Goal: Information Seeking & Learning: Learn about a topic

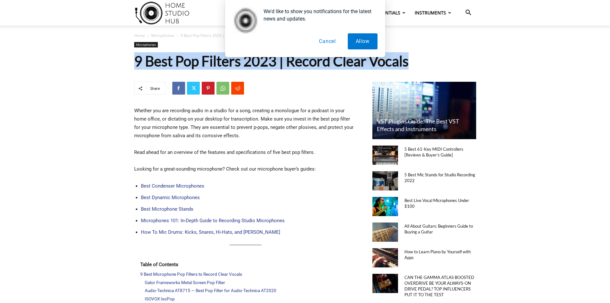
drag, startPoint x: 134, startPoint y: 62, endPoint x: 307, endPoint y: 70, distance: 173.4
click at [307, 70] on div "Home Microphones 9 Best Pop Filters 2023 | Record Clear Vocals Microphones 9 Be…" at bounding box center [305, 54] width 357 height 56
click at [307, 68] on h1 "9 Best Pop Filters 2023 | Record Clear Vocals" at bounding box center [305, 60] width 342 height 17
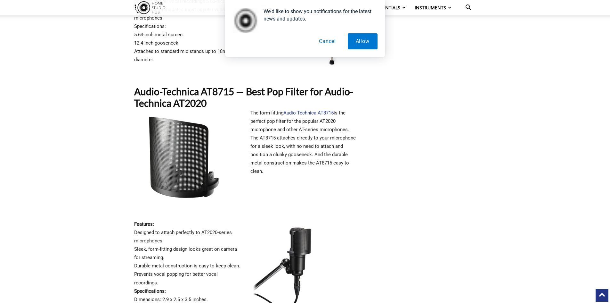
scroll to position [576, 0]
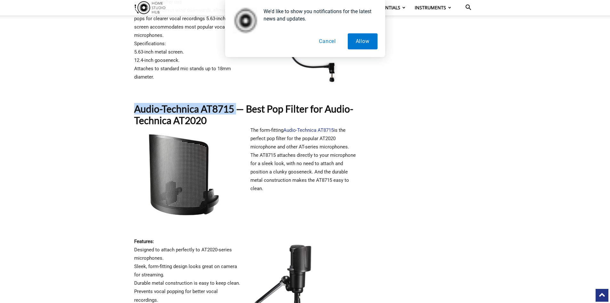
drag, startPoint x: 167, startPoint y: 115, endPoint x: 240, endPoint y: 116, distance: 72.4
click at [168, 120] on strong "Audio-Technica AT8715 — Best Pop Filter for Audio-Technica AT2020" at bounding box center [243, 114] width 219 height 23
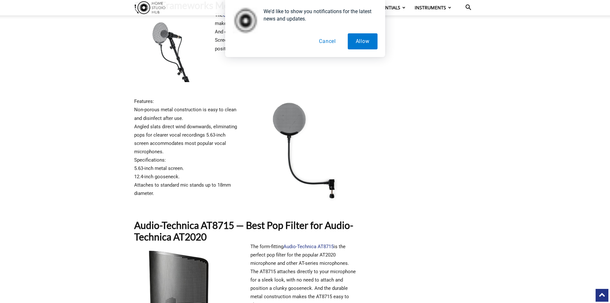
drag, startPoint x: 165, startPoint y: 124, endPoint x: 192, endPoint y: 60, distance: 69.9
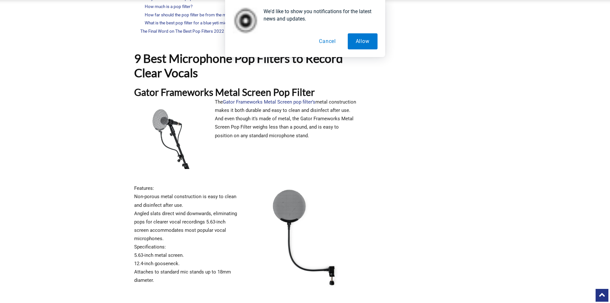
scroll to position [388, 0]
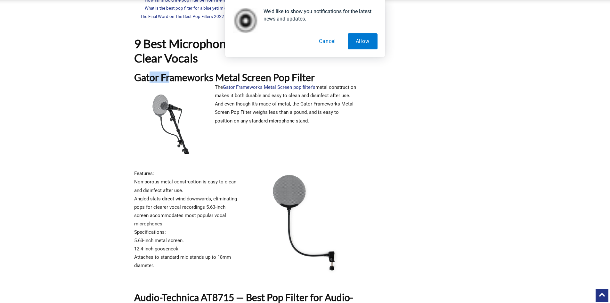
drag, startPoint x: 150, startPoint y: 82, endPoint x: 170, endPoint y: 86, distance: 20.5
click at [171, 83] on strong "Gator Frameworks Metal Screen Pop Filter" at bounding box center [224, 77] width 181 height 12
click at [152, 91] on img at bounding box center [169, 118] width 71 height 71
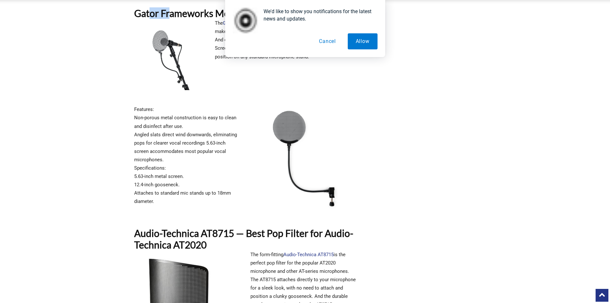
click at [277, 124] on img at bounding box center [303, 158] width 107 height 107
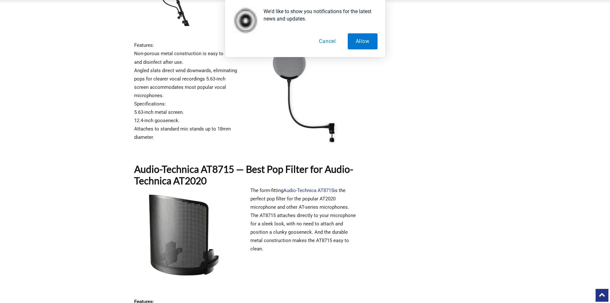
drag, startPoint x: 294, startPoint y: 139, endPoint x: 290, endPoint y: 141, distance: 4.4
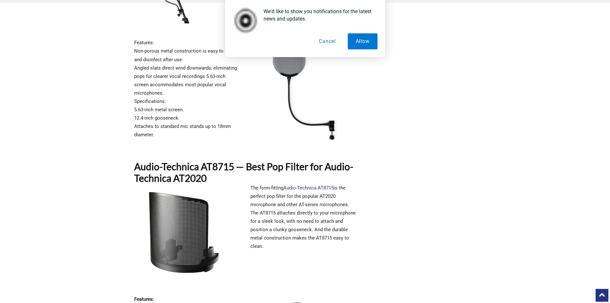
scroll to position [548, 0]
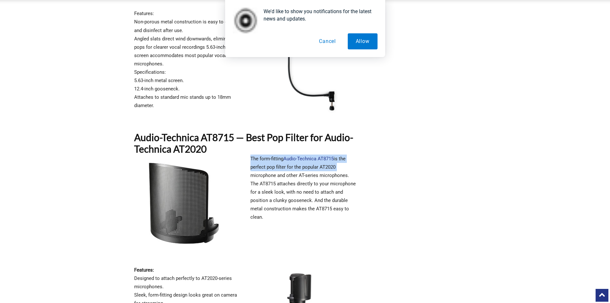
drag, startPoint x: 269, startPoint y: 183, endPoint x: 246, endPoint y: 166, distance: 28.2
click at [246, 166] on div "The form-fitting Audio-Technica AT8715 is the perfect pop filter for the popula…" at bounding box center [245, 205] width 223 height 103
click at [248, 168] on div "The form-fitting Audio-Technica AT8715 is the perfect pop filter for the popula…" at bounding box center [245, 205] width 223 height 103
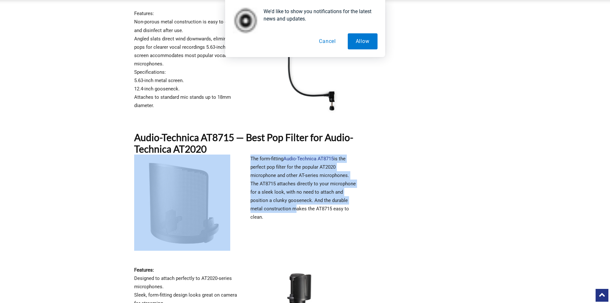
drag, startPoint x: 249, startPoint y: 160, endPoint x: 284, endPoint y: 226, distance: 74.6
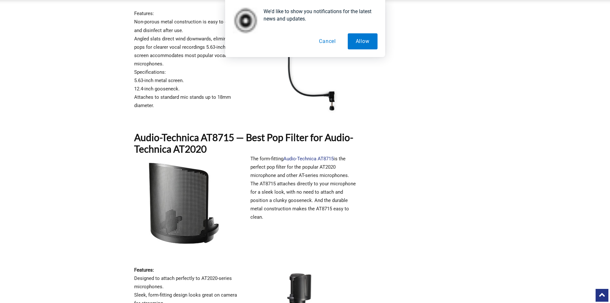
click at [285, 221] on p "The form-fitting Audio-Technica AT8715 is the perfect pop filter for the popula…" at bounding box center [303, 187] width 107 height 67
drag, startPoint x: 273, startPoint y: 220, endPoint x: 251, endPoint y: 166, distance: 58.9
click at [251, 166] on p "The form-fitting Audio-Technica AT8715 is the perfect pop filter for the popula…" at bounding box center [303, 187] width 107 height 67
click at [250, 153] on div at bounding box center [250, 153] width 0 height 0
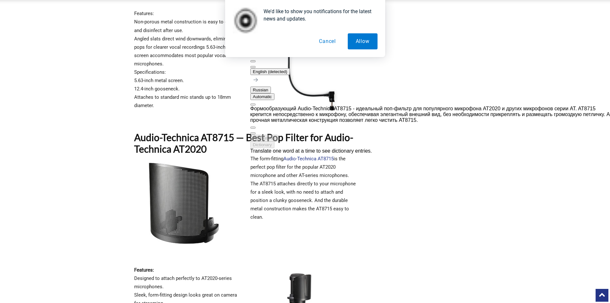
click at [420, 44] on div "We'd like to show you notifications for the latest news and updates. Allow Canc…" at bounding box center [305, 28] width 610 height 57
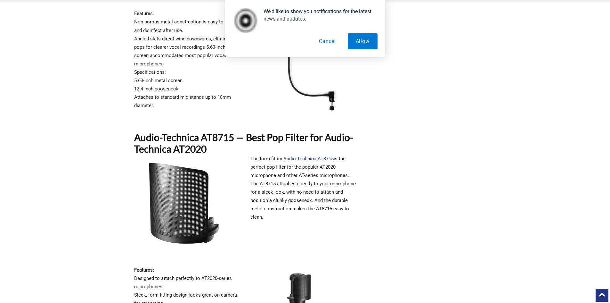
click at [343, 175] on p "The form-fitting Audio-Technica AT8715 is the perfect pop filter for the popula…" at bounding box center [303, 187] width 107 height 67
drag, startPoint x: 134, startPoint y: 144, endPoint x: 232, endPoint y: 143, distance: 98.7
copy strong "Audio-Technica AT8715"
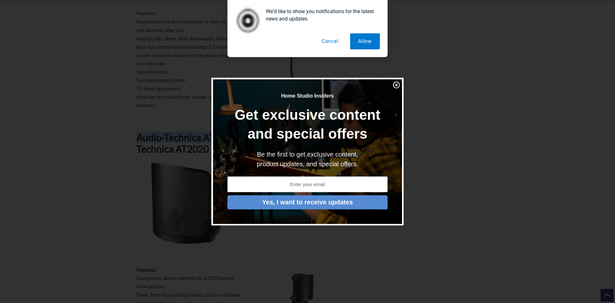
drag, startPoint x: 396, startPoint y: 87, endPoint x: 407, endPoint y: 82, distance: 12.3
click at [396, 86] on img at bounding box center [396, 85] width 8 height 8
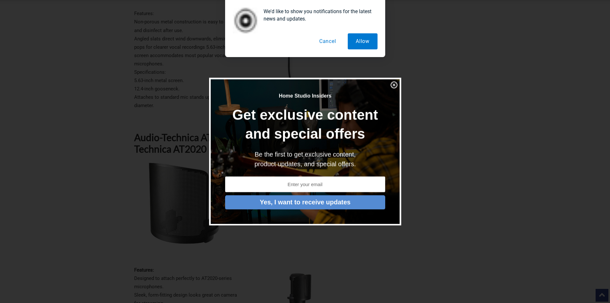
click at [410, 82] on div at bounding box center [305, 151] width 610 height 303
